Goal: Information Seeking & Learning: Compare options

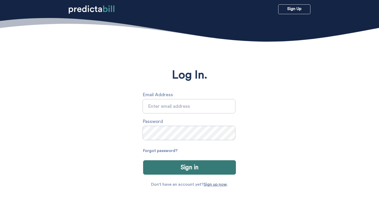
click at [172, 104] on input "text" at bounding box center [189, 106] width 93 height 14
type input "[PERSON_NAME][EMAIL_ADDRESS][PERSON_NAME][DOMAIN_NAME]"
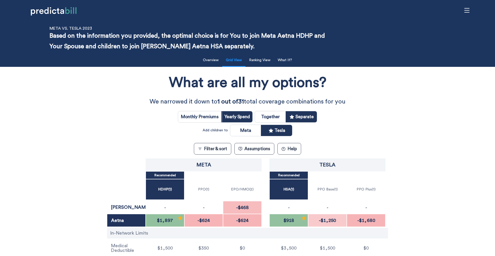
click at [278, 118] on input "radio" at bounding box center [270, 116] width 31 height 11
radio input "true"
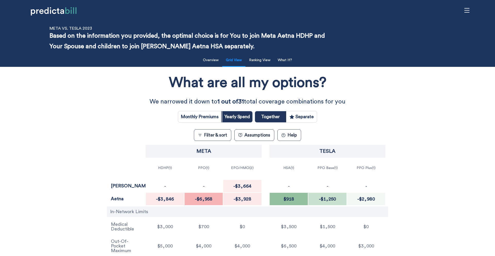
click at [308, 115] on input "radio" at bounding box center [301, 116] width 31 height 11
radio input "true"
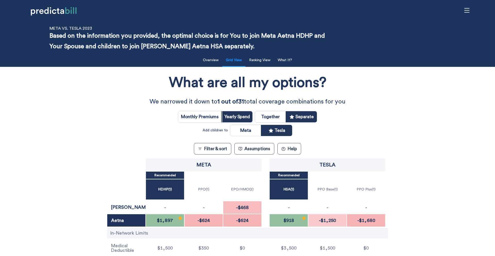
click at [249, 130] on input "radio" at bounding box center [245, 130] width 31 height 11
radio input "true"
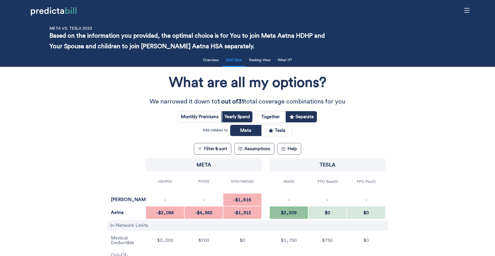
click at [282, 130] on input "radio" at bounding box center [276, 130] width 31 height 11
radio input "true"
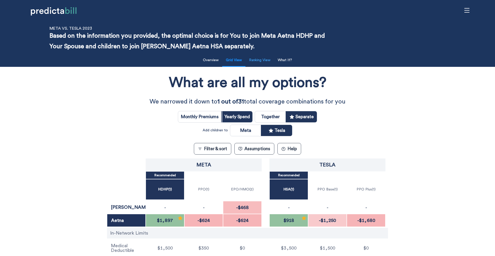
click at [266, 63] on button "Ranking View" at bounding box center [260, 60] width 28 height 11
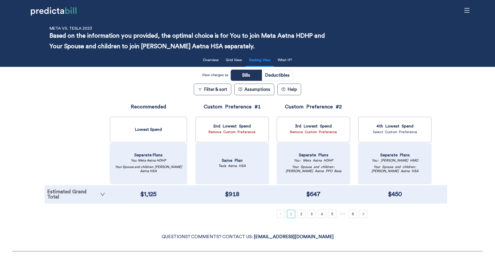
click at [103, 193] on icon "down" at bounding box center [102, 193] width 5 height 5
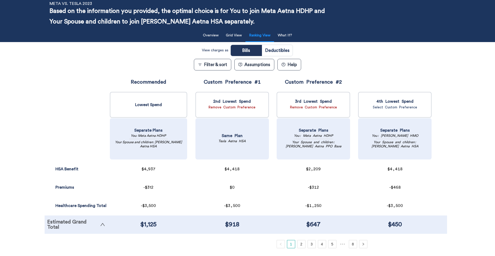
scroll to position [25, 0]
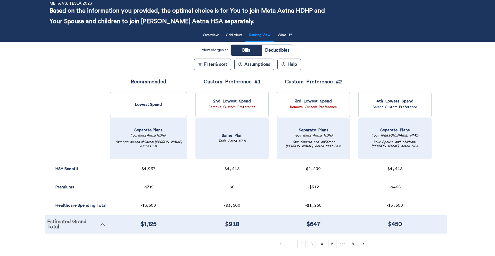
click at [205, 67] on button "Filter & sort" at bounding box center [212, 64] width 37 height 12
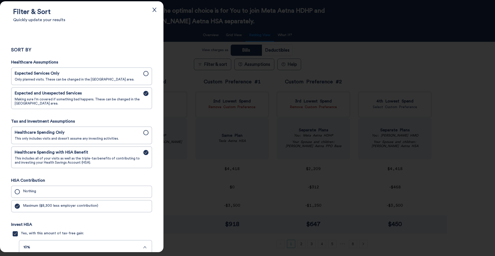
click at [94, 135] on span "Healthcare Spending Only" at bounding box center [77, 132] width 125 height 5
click at [0, 0] on input "Healthcare Spending Only This only includes visits and doesn’t assume any inves…" at bounding box center [0, 0] width 0 height 0
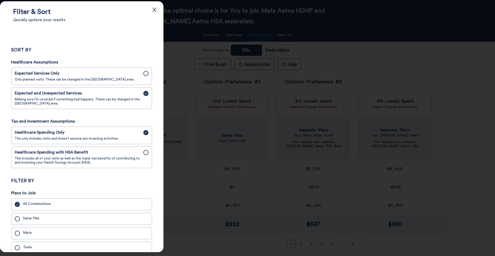
click at [126, 73] on span "Expected Services Only" at bounding box center [77, 73] width 125 height 5
click at [0, 0] on input "Expected Services Only Only planned visits. These can be changed in the Assumpt…" at bounding box center [0, 0] width 0 height 0
click at [181, 54] on div at bounding box center [247, 128] width 495 height 256
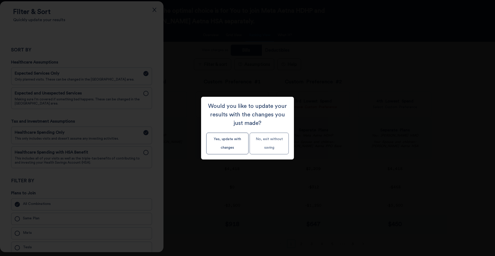
click at [262, 146] on button "No, exit without saving" at bounding box center [268, 143] width 39 height 22
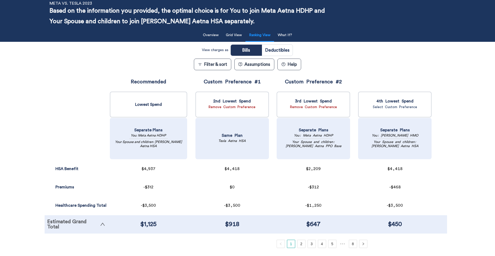
click at [214, 61] on button "Filter & sort" at bounding box center [212, 64] width 37 height 12
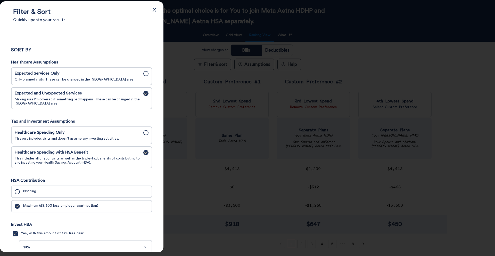
click at [115, 135] on span "Healthcare Spending Only" at bounding box center [77, 132] width 125 height 5
click at [0, 0] on input "Healthcare Spending Only This only includes visits and doesn’t assume any inves…" at bounding box center [0, 0] width 0 height 0
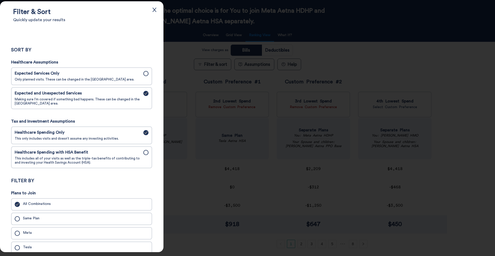
click at [181, 57] on div at bounding box center [247, 128] width 495 height 256
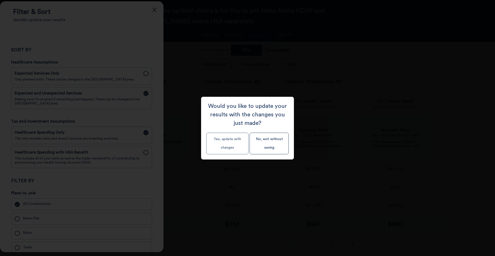
click at [223, 141] on button "Yes, update with changes" at bounding box center [227, 143] width 42 height 22
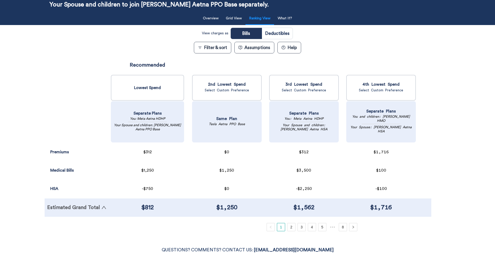
scroll to position [41, 0]
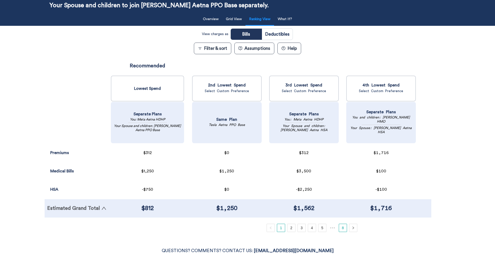
click at [341, 214] on link "8" at bounding box center [343, 228] width 8 height 8
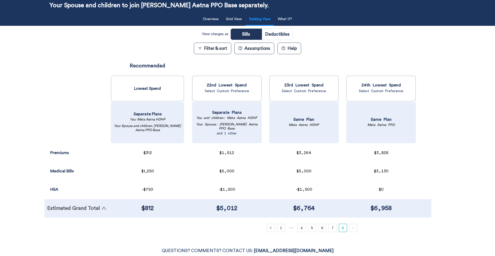
click at [208, 49] on button "Filter & sort" at bounding box center [212, 49] width 37 height 12
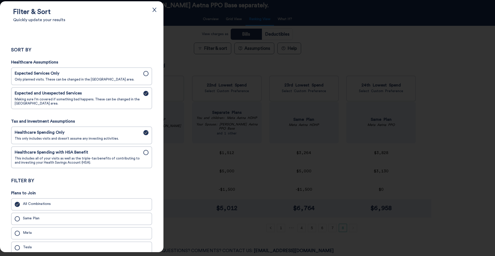
click at [60, 164] on span "This includes all of your visits as well as the triple-tax benefits of contribu…" at bounding box center [77, 160] width 125 height 8
click at [0, 0] on input "Healthcare Spending with HSA Benefit This includes all of your visits as well a…" at bounding box center [0, 0] width 0 height 0
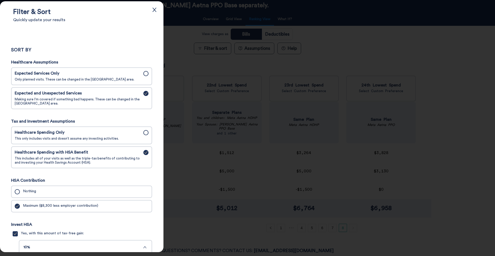
click at [181, 35] on div at bounding box center [247, 128] width 495 height 256
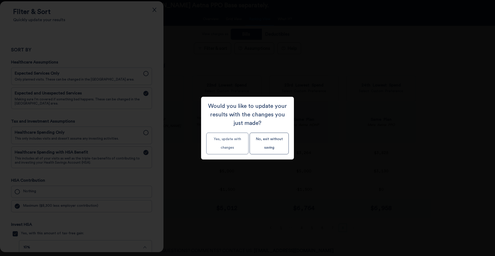
click at [223, 141] on button "Yes, update with changes" at bounding box center [227, 143] width 42 height 22
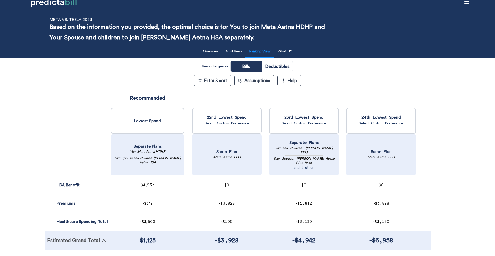
scroll to position [0, 0]
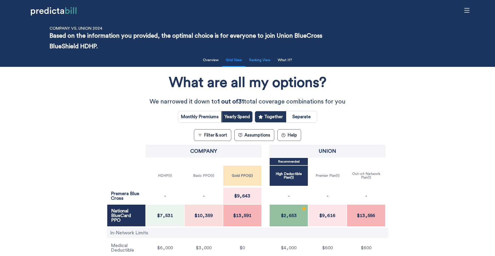
click at [262, 62] on button "Ranking View" at bounding box center [260, 60] width 28 height 11
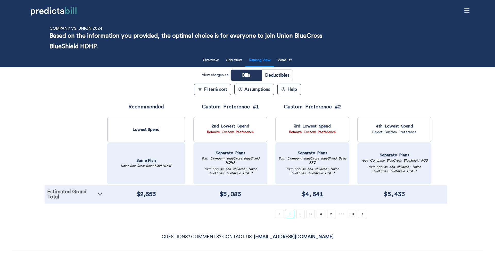
click at [82, 190] on link "Estimated Grand Total" at bounding box center [74, 194] width 55 height 10
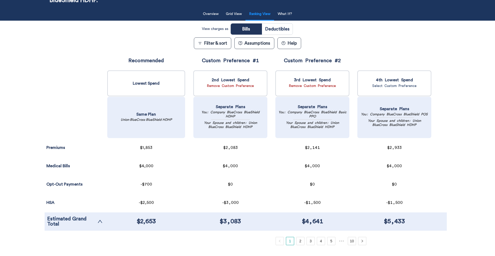
scroll to position [46, 0]
click at [352, 214] on link "10" at bounding box center [352, 241] width 8 height 8
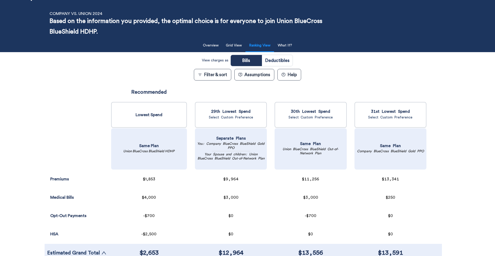
scroll to position [0, 0]
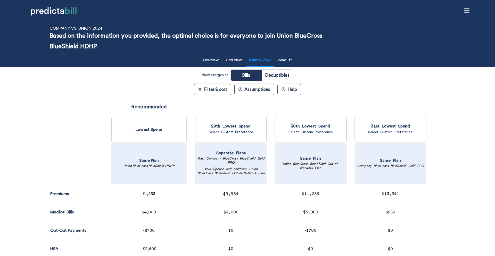
click at [50, 88] on div "View charges as Bills Deductibles Filter & sort Assumptions ? Help Premiums Sur…" at bounding box center [248, 180] width 406 height 222
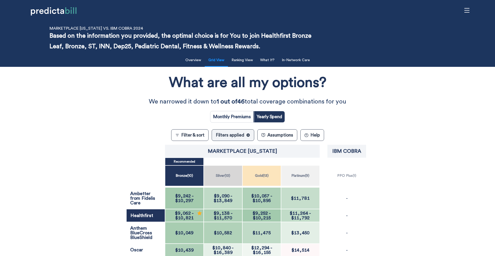
click at [223, 116] on input "radio" at bounding box center [231, 116] width 43 height 11
radio input "true"
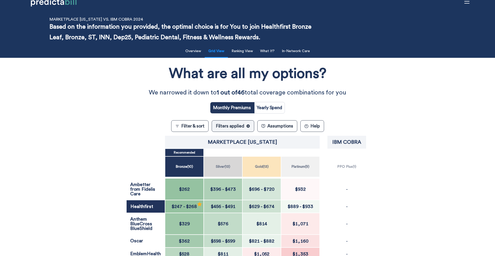
scroll to position [8, 0]
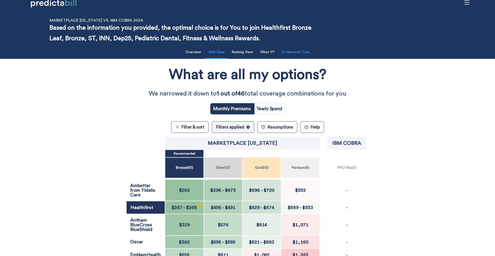
click at [289, 53] on button "In-Network Care" at bounding box center [296, 52] width 34 height 11
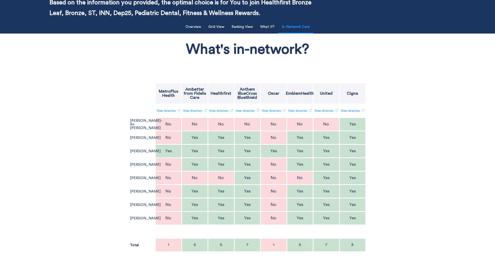
scroll to position [0, 0]
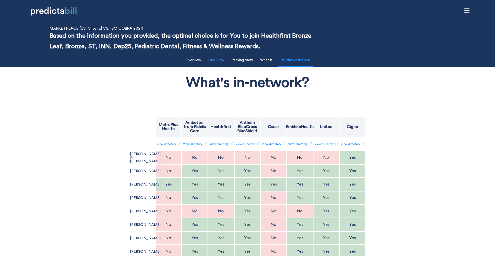
click at [220, 59] on button "Grid View" at bounding box center [216, 60] width 22 height 11
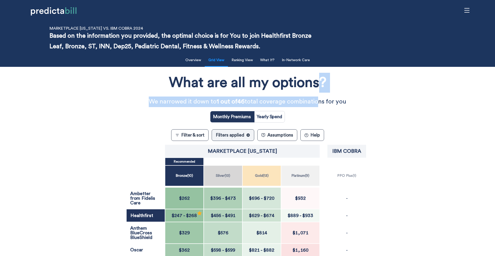
drag, startPoint x: 317, startPoint y: 104, endPoint x: 317, endPoint y: 91, distance: 12.9
click at [317, 91] on div "What are all my options? We narrowed it down to 1 out of 46 total coverage comb…" at bounding box center [247, 88] width 247 height 38
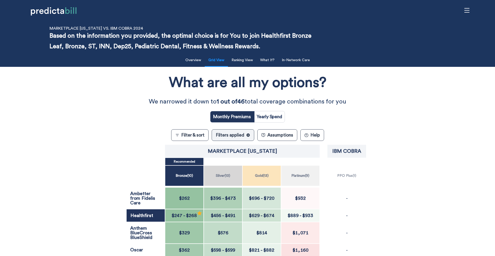
click at [365, 95] on div "What are all my options?" at bounding box center [247, 83] width 247 height 25
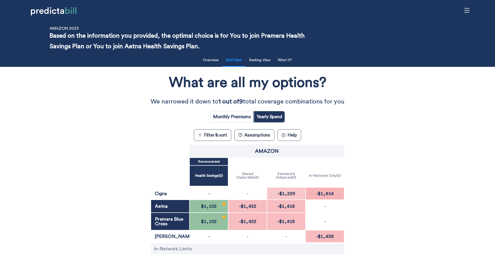
click at [84, 107] on div "What are all my options? We narrowed it down to 1 out of 9 total coverage combi…" at bounding box center [247, 182] width 445 height 226
click at [291, 135] on button "? Help" at bounding box center [289, 135] width 24 height 12
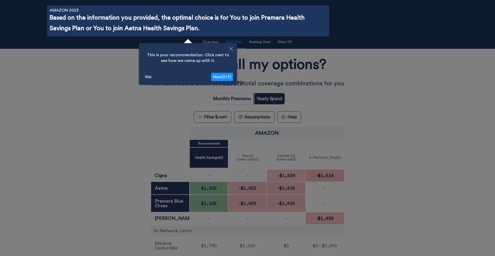
scroll to position [18, 0]
click at [232, 44] on button "Close" at bounding box center [230, 49] width 11 height 12
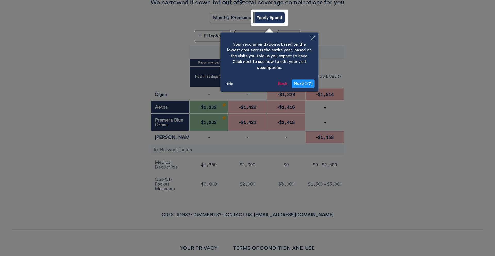
scroll to position [103, 0]
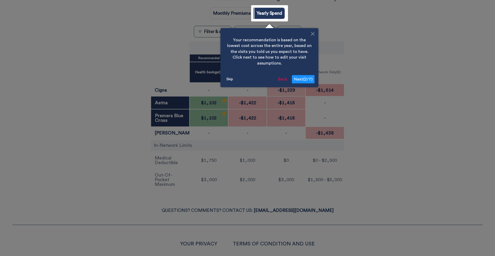
click at [234, 75] on button "Skip" at bounding box center [229, 79] width 11 height 8
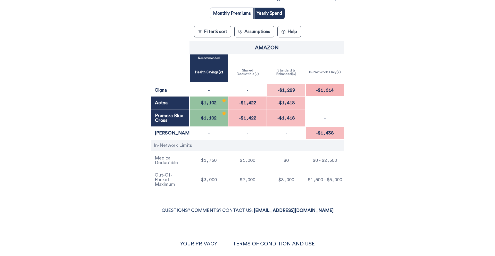
click at [213, 37] on button "Filter & sort" at bounding box center [212, 32] width 37 height 12
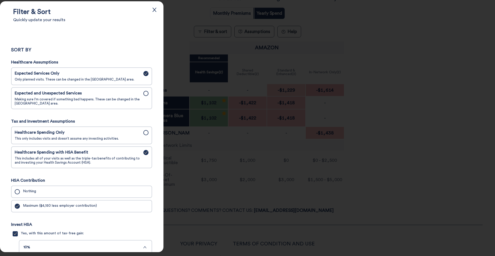
click at [103, 105] on span "Making sure I'm covered if something bad happens. These can be changed in the A…" at bounding box center [77, 101] width 125 height 8
click at [0, 0] on input "Expected and Unexpected Services Making sure I'm covered if something bad happe…" at bounding box center [0, 0] width 0 height 0
click at [112, 140] on span "This only includes visits and doesn’t assume any investing activities." at bounding box center [77, 138] width 125 height 4
click at [0, 0] on input "Healthcare Spending Only This only includes visits and doesn’t assume any inves…" at bounding box center [0, 0] width 0 height 0
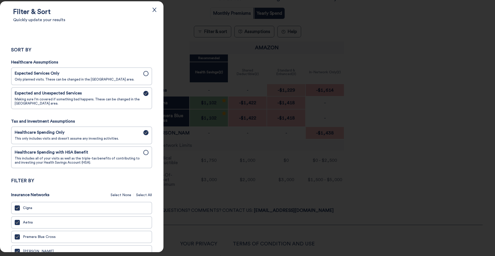
click at [377, 156] on div at bounding box center [247, 128] width 495 height 256
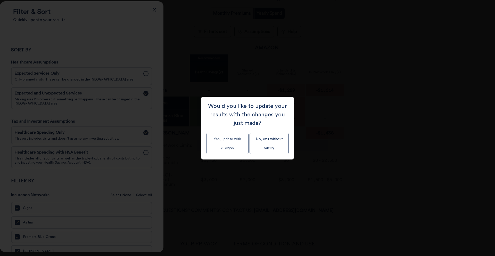
click at [222, 140] on button "Yes, update with changes" at bounding box center [227, 143] width 42 height 22
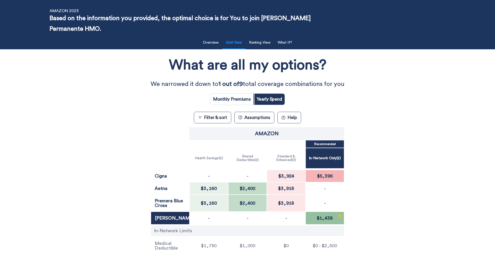
scroll to position [0, 0]
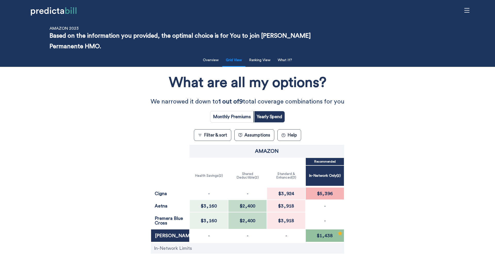
click at [286, 145] on div "Amazon" at bounding box center [266, 151] width 155 height 13
click at [292, 138] on button "? Help" at bounding box center [289, 135] width 24 height 12
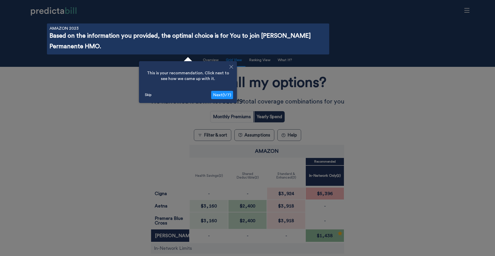
click at [228, 94] on span "Next ( 1 / 7 )" at bounding box center [222, 95] width 18 height 4
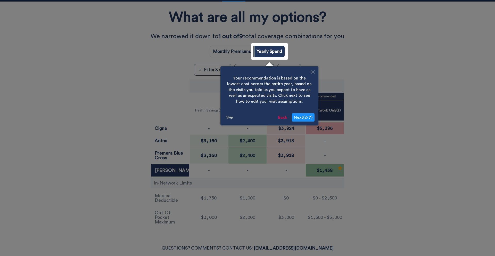
scroll to position [54, 0]
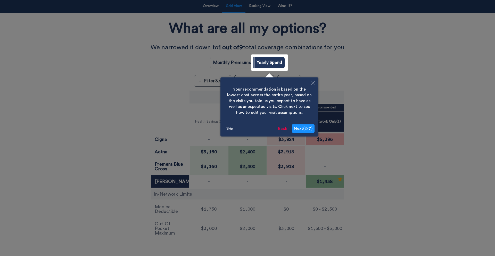
click at [306, 130] on span "Next ( 2 / 7 )" at bounding box center [303, 128] width 19 height 4
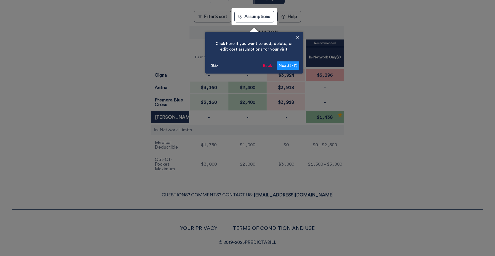
scroll to position [119, 0]
click at [295, 65] on span "Next ( 3 / 7 )" at bounding box center [288, 65] width 19 height 4
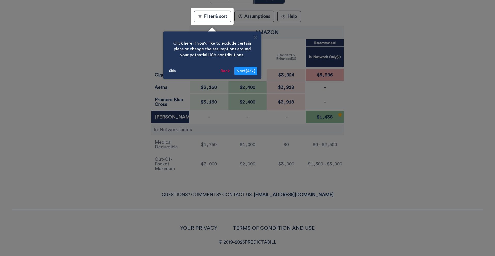
drag, startPoint x: 248, startPoint y: 72, endPoint x: 248, endPoint y: 77, distance: 4.6
click at [248, 77] on div "Click here if you'd like to exclude certain plans or change the assumptions aro…" at bounding box center [212, 54] width 98 height 47
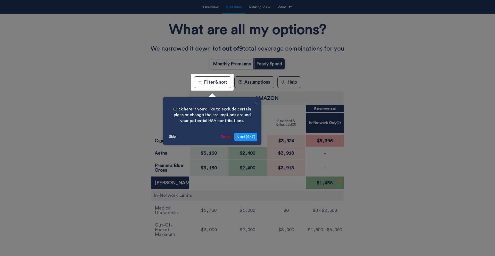
scroll to position [49, 0]
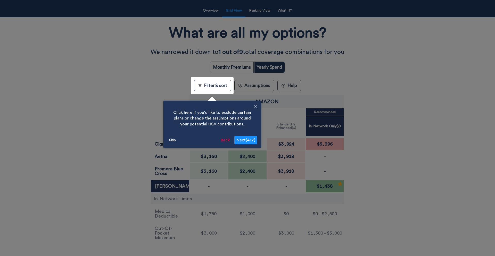
click at [225, 143] on button "Back" at bounding box center [225, 140] width 13 height 8
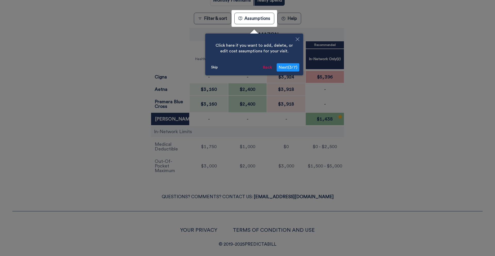
scroll to position [119, 0]
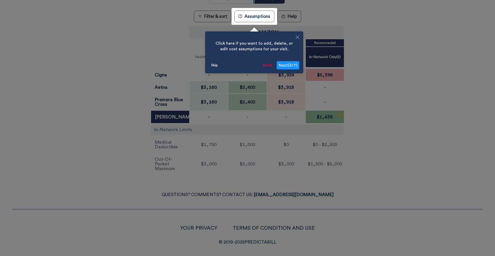
click at [270, 66] on button "Back" at bounding box center [267, 65] width 13 height 8
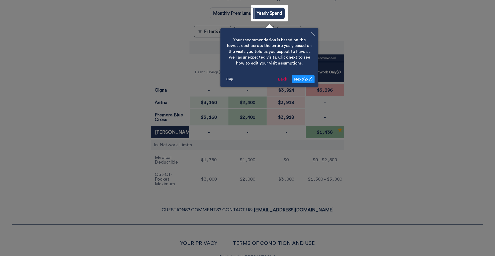
click at [279, 77] on button "Back" at bounding box center [282, 79] width 13 height 8
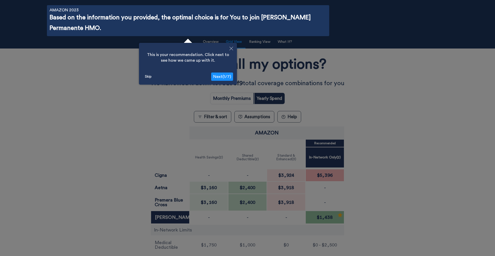
scroll to position [0, 0]
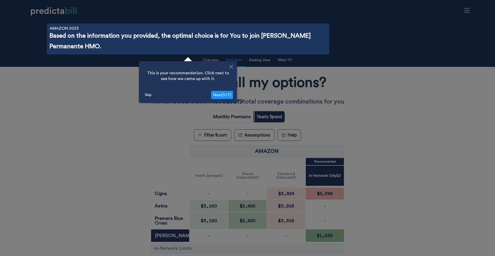
click at [226, 95] on span "Next ( 1 / 7 )" at bounding box center [222, 95] width 18 height 4
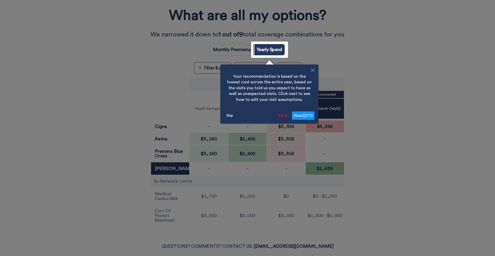
scroll to position [66, 0]
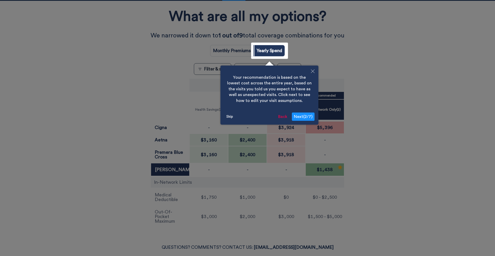
click at [306, 115] on span "Next ( 2 / 7 )" at bounding box center [303, 116] width 19 height 4
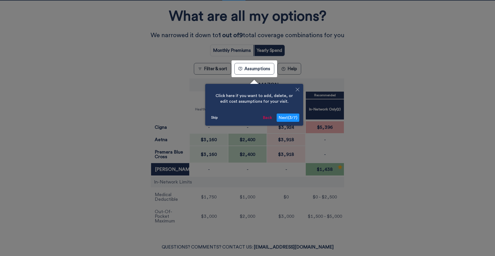
scroll to position [119, 0]
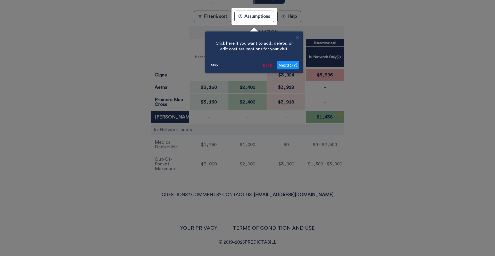
click at [214, 65] on button "Skip" at bounding box center [214, 65] width 11 height 8
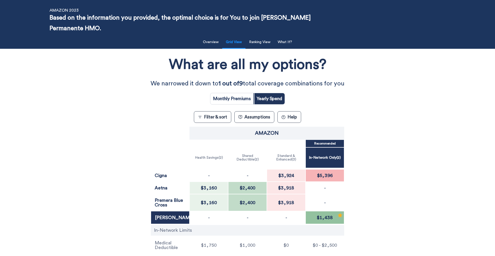
scroll to position [0, 0]
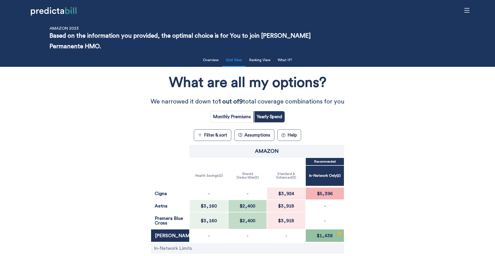
click at [240, 116] on input "radio" at bounding box center [231, 116] width 43 height 11
radio input "true"
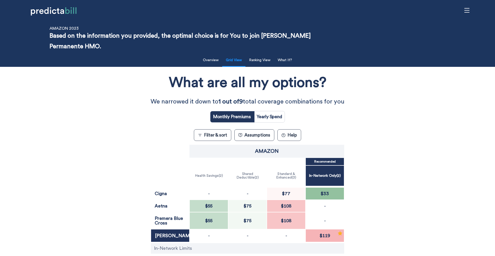
click at [269, 114] on input "radio" at bounding box center [269, 116] width 31 height 11
radio input "true"
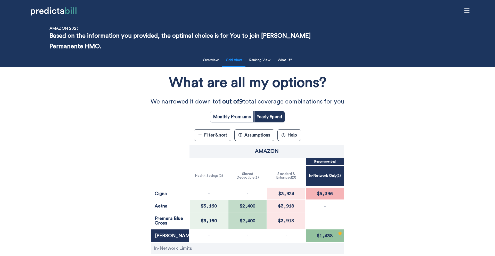
click at [217, 136] on button "Filter & sort" at bounding box center [212, 135] width 37 height 12
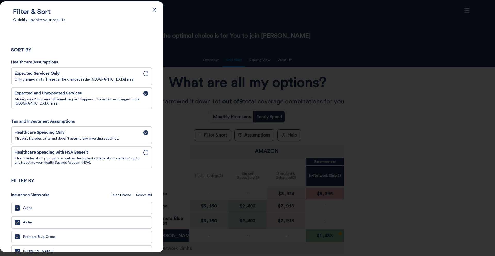
click at [119, 155] on span "Healthcare Spending with HSA Benefit" at bounding box center [77, 152] width 125 height 5
click at [0, 0] on input "Healthcare Spending with HSA Benefit This includes all of your visits as well a…" at bounding box center [0, 0] width 0 height 0
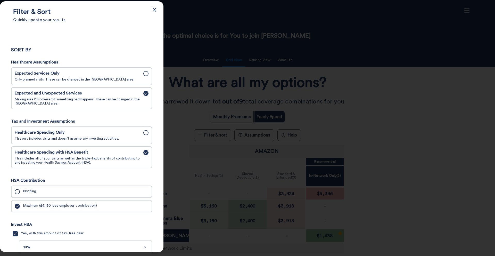
click at [136, 75] on span "Expected Services Only" at bounding box center [77, 73] width 125 height 5
click at [0, 0] on input "Expected Services Only Only planned visits. These can be changed in the Assumpt…" at bounding box center [0, 0] width 0 height 0
click at [258, 74] on div at bounding box center [247, 128] width 495 height 256
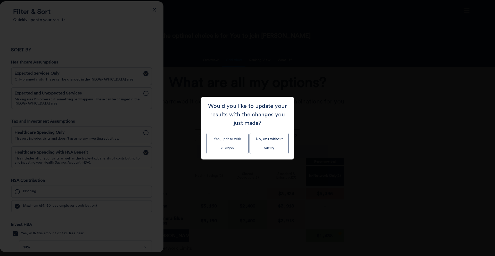
click at [235, 142] on button "Yes, update with changes" at bounding box center [227, 143] width 42 height 22
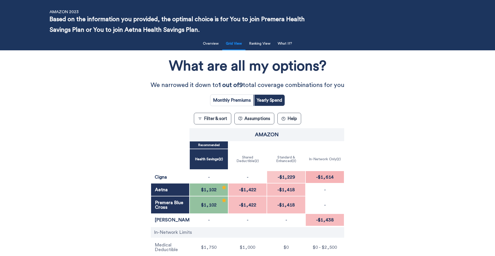
scroll to position [15, 0]
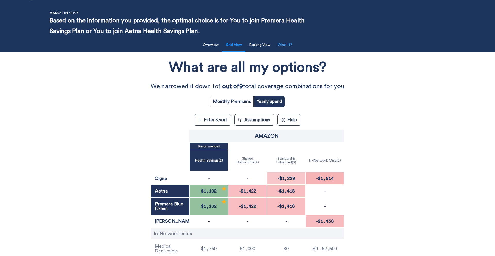
click at [288, 48] on button "What If?" at bounding box center [284, 45] width 21 height 11
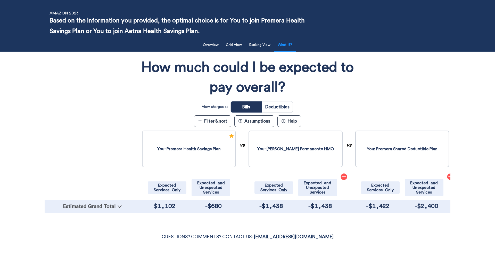
click at [113, 205] on link "Estimated Grand Total" at bounding box center [92, 206] width 91 height 5
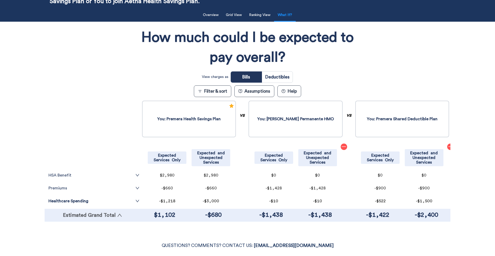
scroll to position [57, 0]
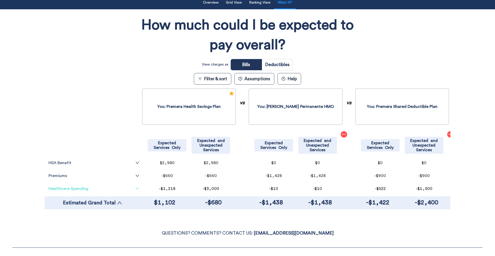
click at [125, 188] on link "Healthcare Spending" at bounding box center [93, 188] width 91 height 4
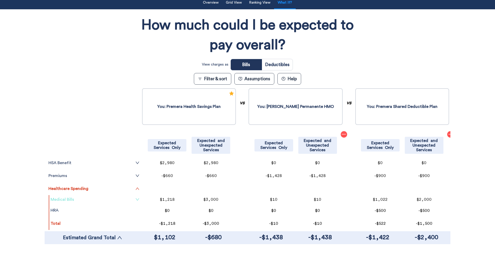
click at [136, 198] on icon "down" at bounding box center [137, 199] width 4 height 4
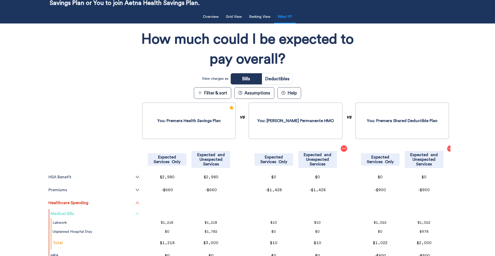
scroll to position [0, 0]
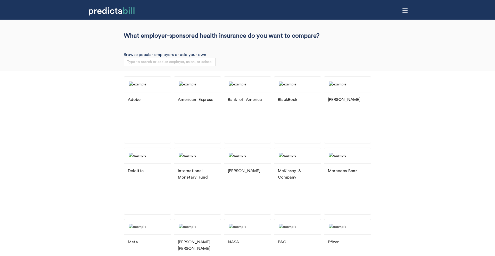
click at [61, 104] on div "Adobe American Express Bank of America BlackRock Booz [PERSON_NAME] Deloitte In…" at bounding box center [247, 218] width 495 height 295
click at [425, 168] on div "Adobe American Express Bank of America BlackRock Booz [PERSON_NAME] Deloitte In…" at bounding box center [247, 218] width 495 height 295
click at [304, 103] on div "BlackRock" at bounding box center [297, 99] width 39 height 6
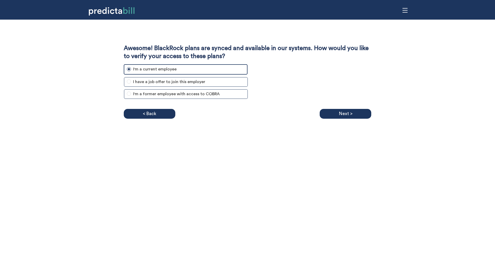
click at [359, 143] on div "Awesome! BlackRock plans are synced and available in our systems. How would you…" at bounding box center [247, 128] width 495 height 256
click at [354, 113] on div "Next >" at bounding box center [346, 114] width 52 height 10
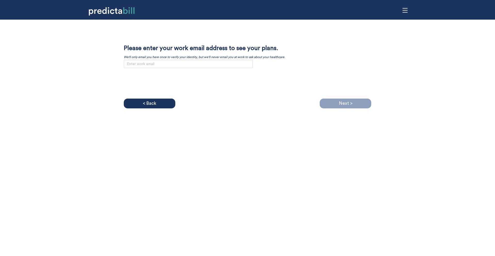
click at [56, 86] on div "Awesome! BlackRock plans are synced and available in our systems. How would you…" at bounding box center [247, 64] width 495 height 89
